Goal: Information Seeking & Learning: Learn about a topic

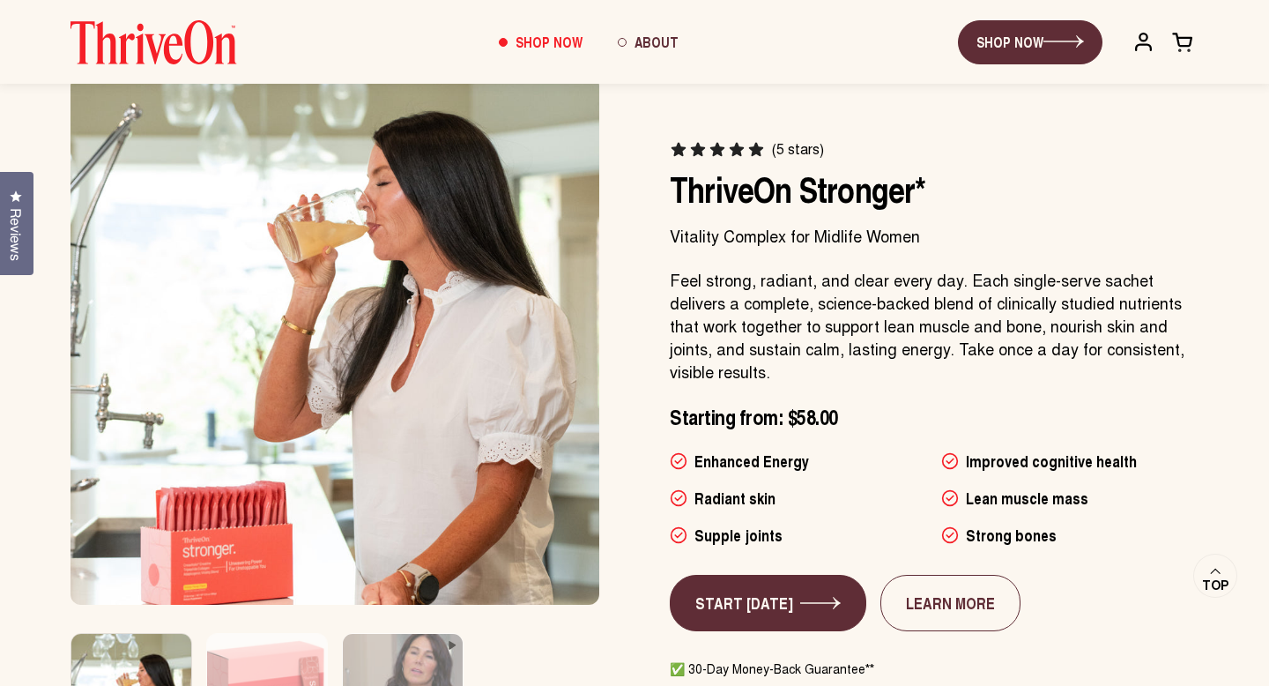
scroll to position [857, 0]
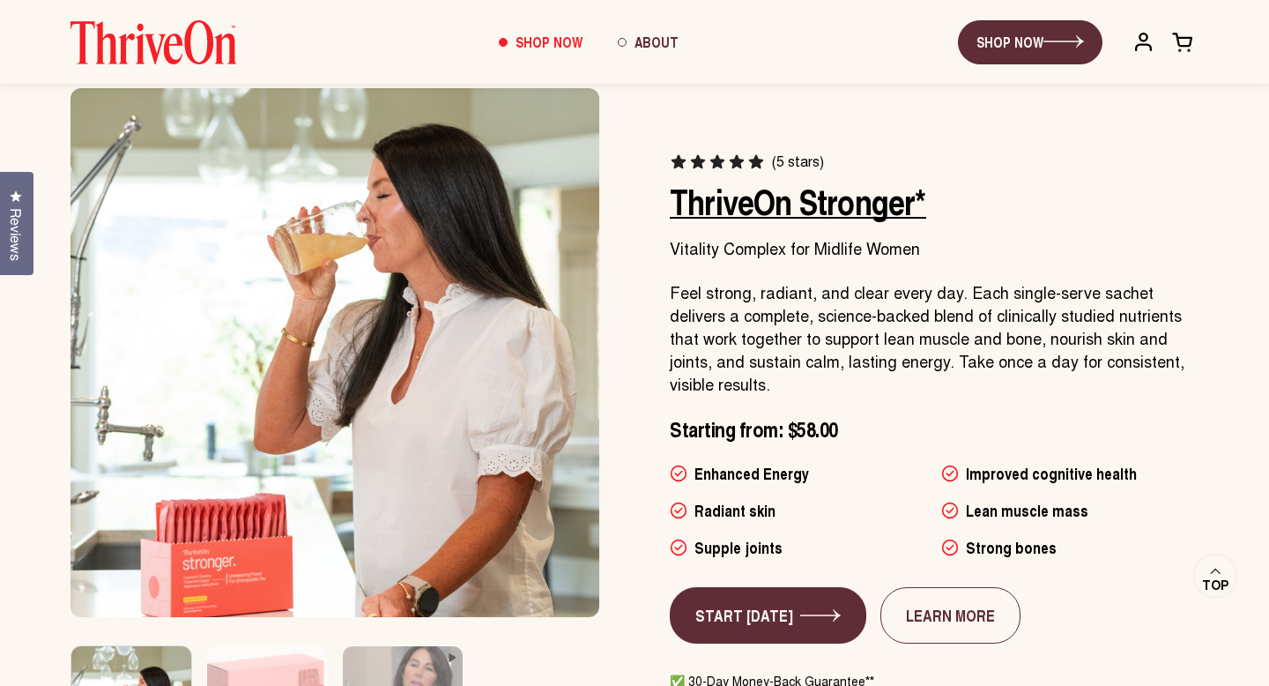
drag, startPoint x: 962, startPoint y: 222, endPoint x: 921, endPoint y: 216, distance: 41.0
click at [921, 216] on h2 "ThriveOn Stronger*" at bounding box center [934, 201] width 529 height 42
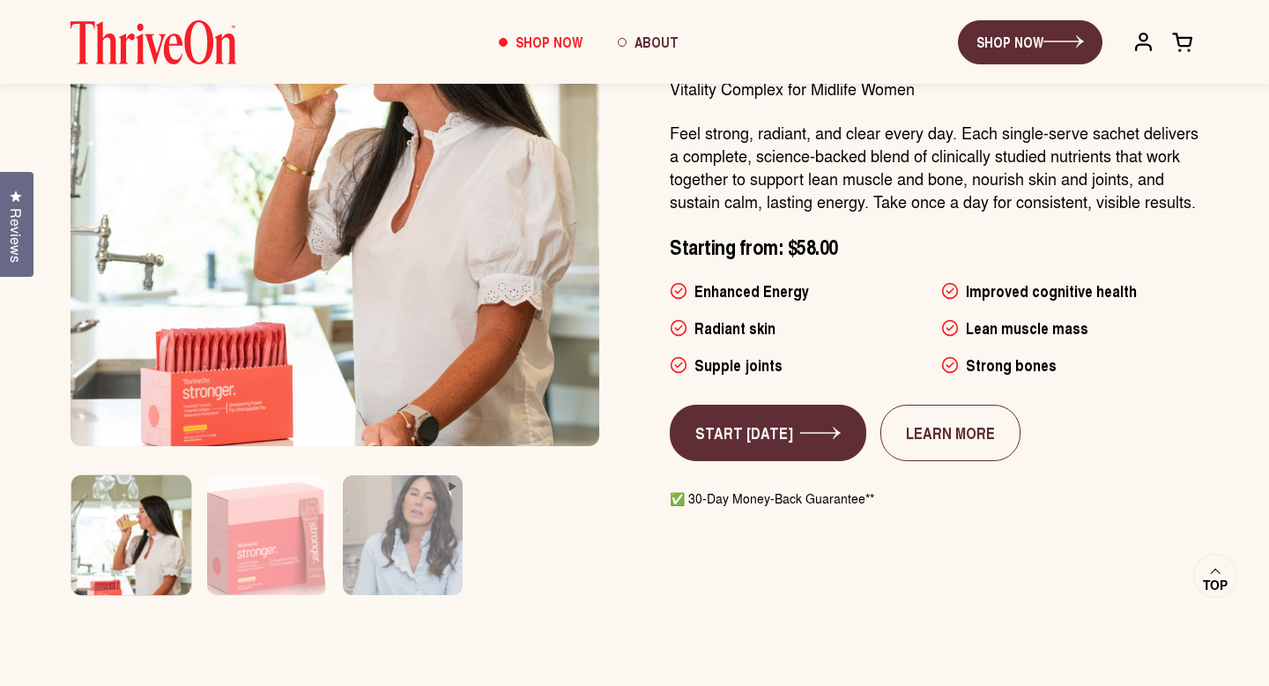
scroll to position [1025, 0]
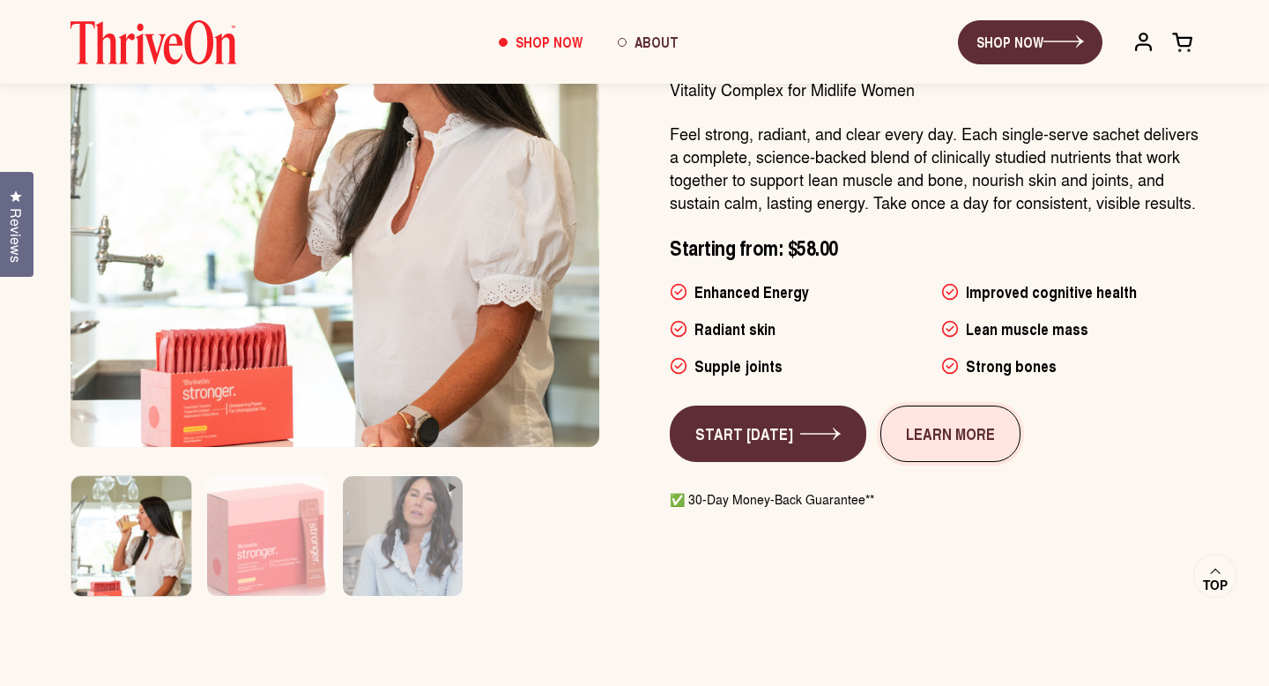
click at [905, 412] on link "LEARN MORE" at bounding box center [950, 433] width 140 height 56
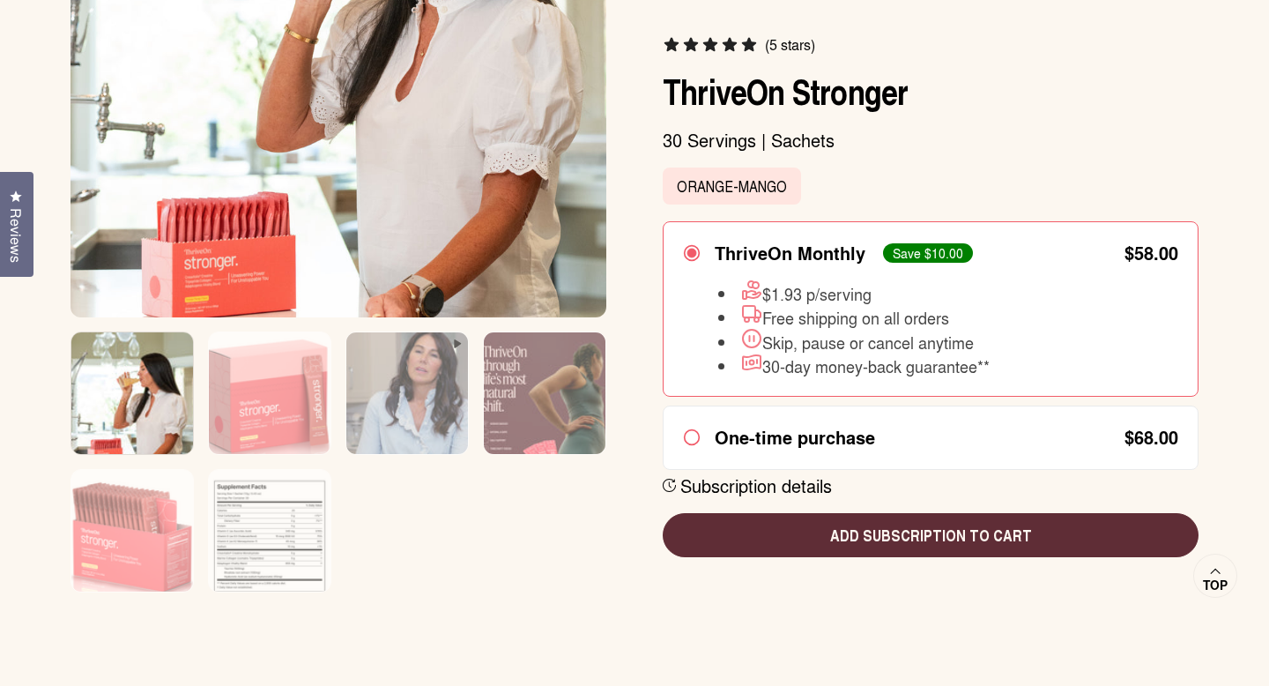
scroll to position [468, 0]
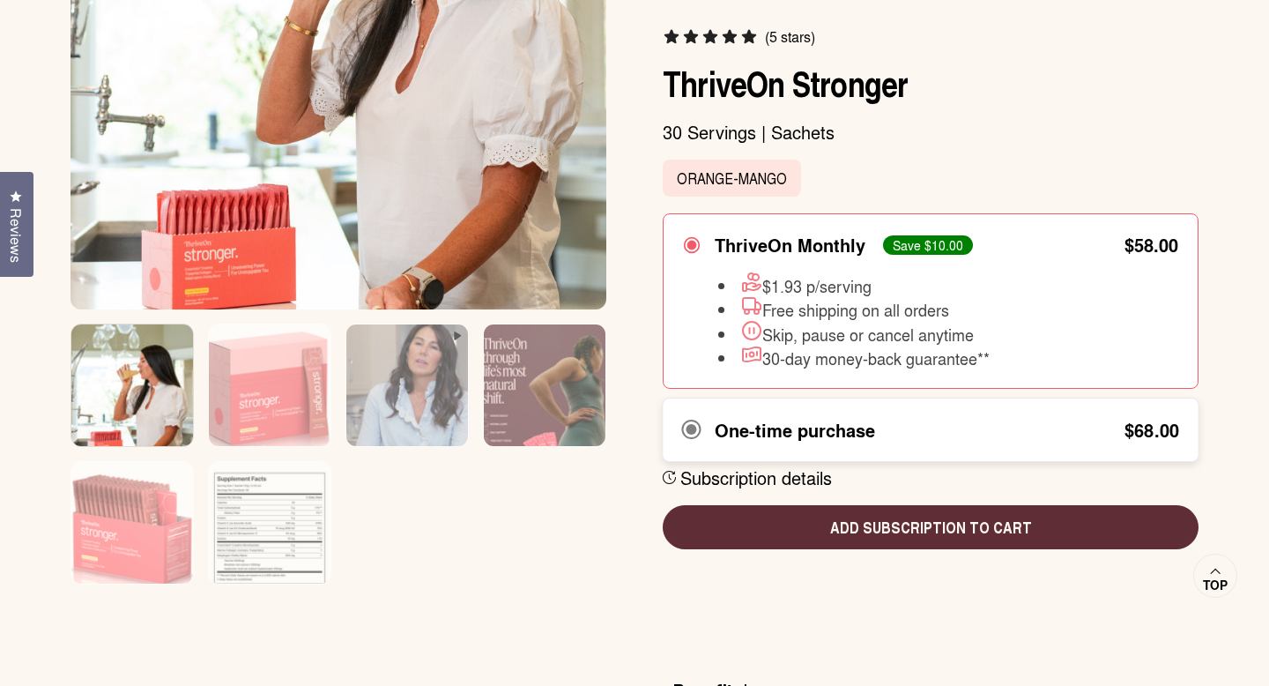
click at [896, 427] on div "One-time purchase $68.00" at bounding box center [930, 430] width 496 height 24
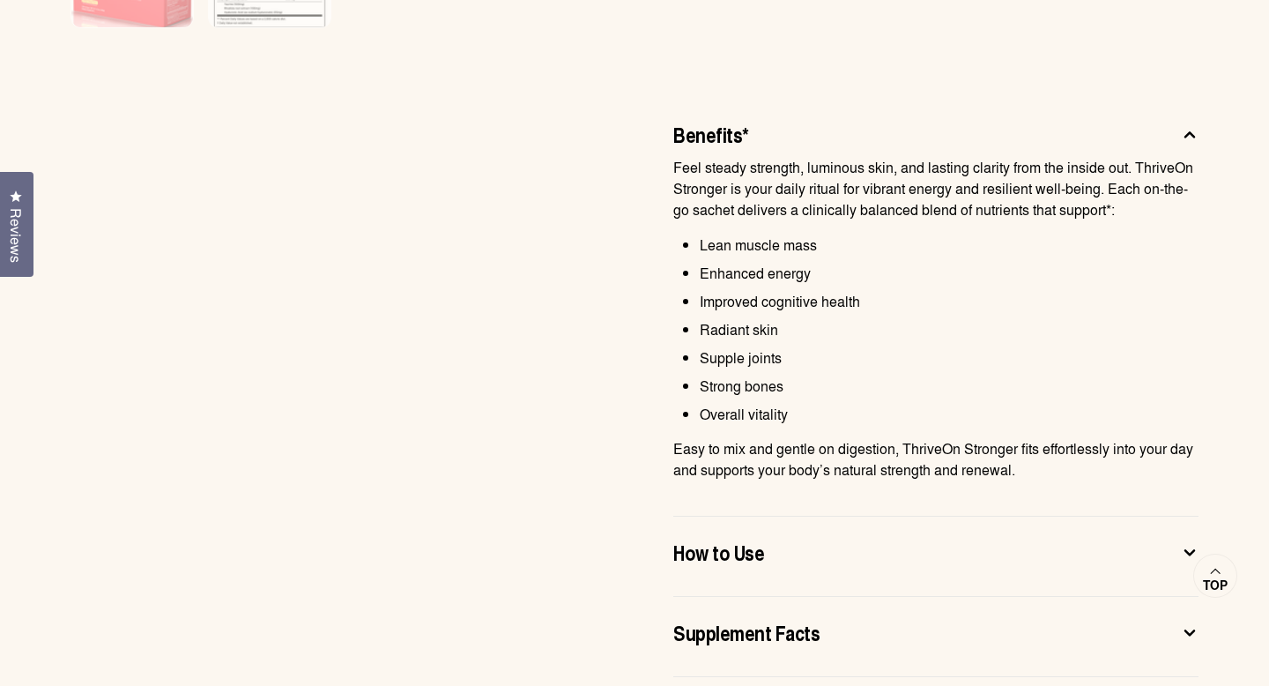
scroll to position [1169, 0]
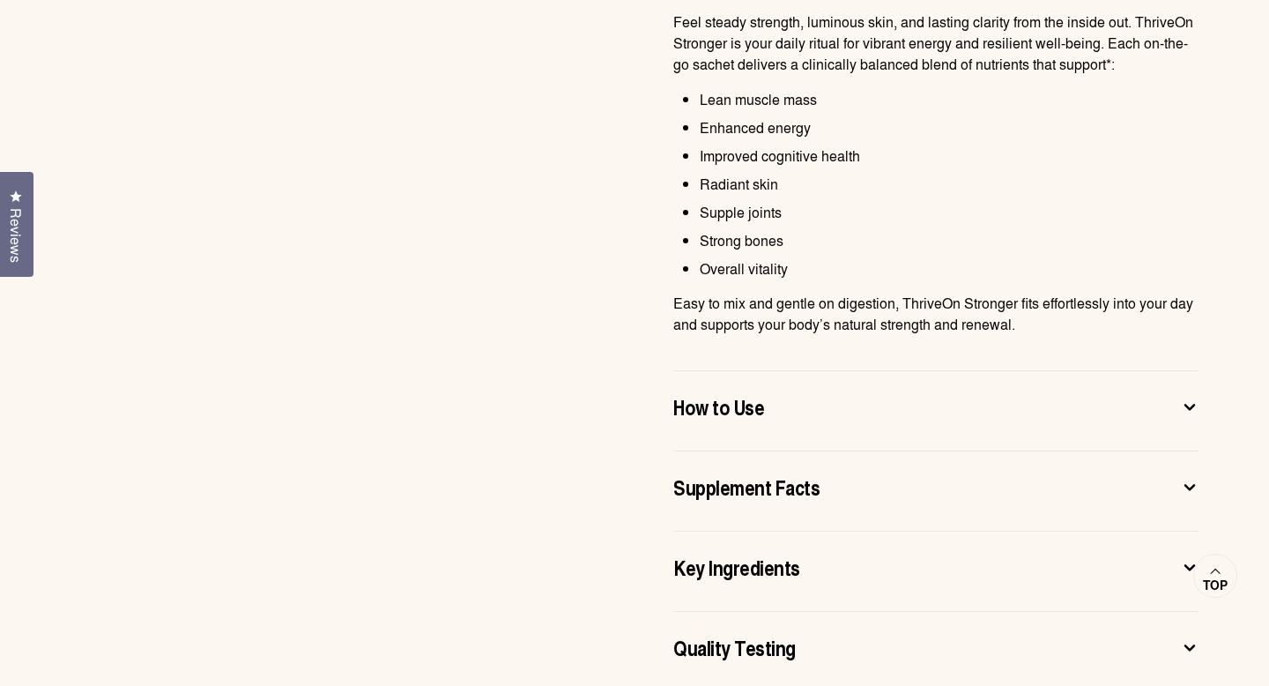
click at [895, 483] on div "Supplement Facts" at bounding box center [921, 486] width 497 height 28
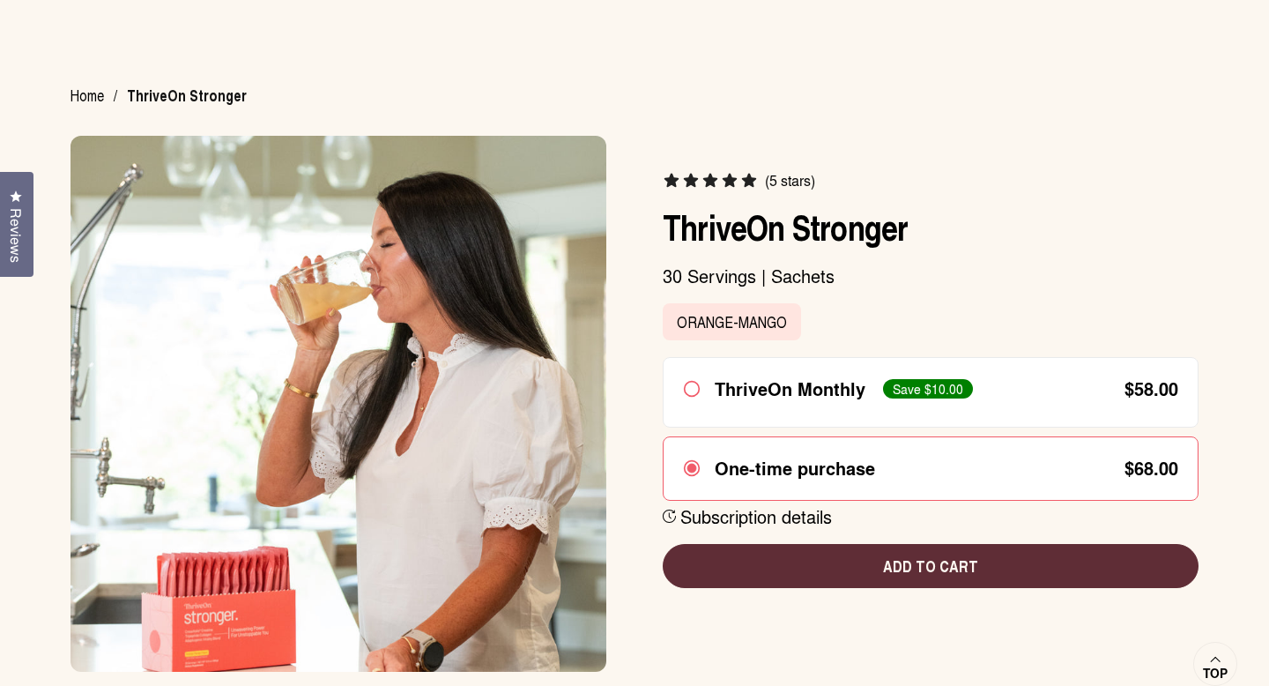
scroll to position [0, 0]
